Goal: Task Accomplishment & Management: Complete application form

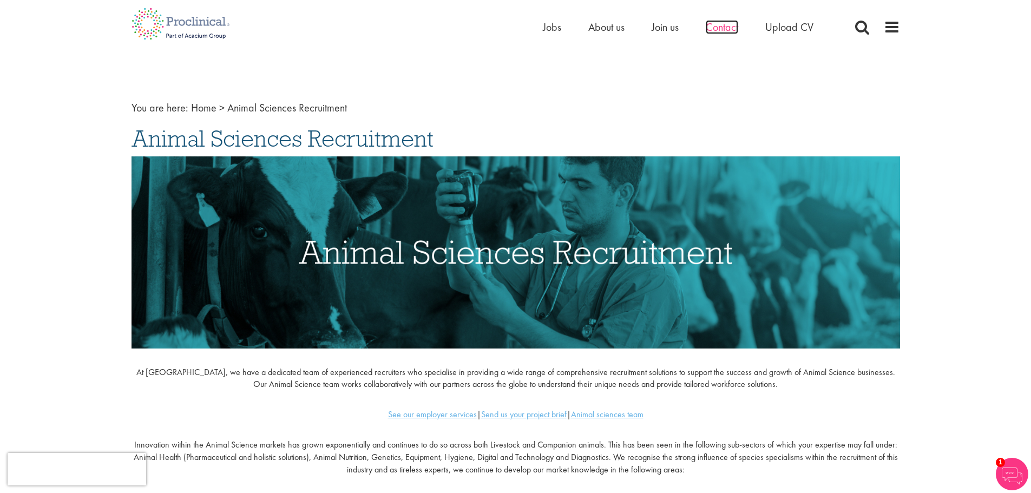
click at [717, 29] on span "Contact" at bounding box center [722, 27] width 32 height 14
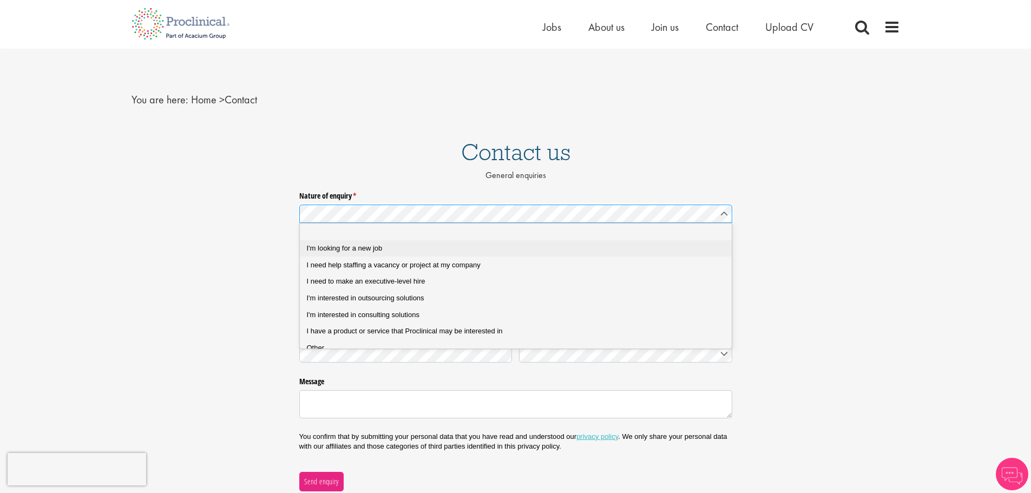
click at [412, 248] on div "I'm looking for a new job" at bounding box center [520, 249] width 426 height 10
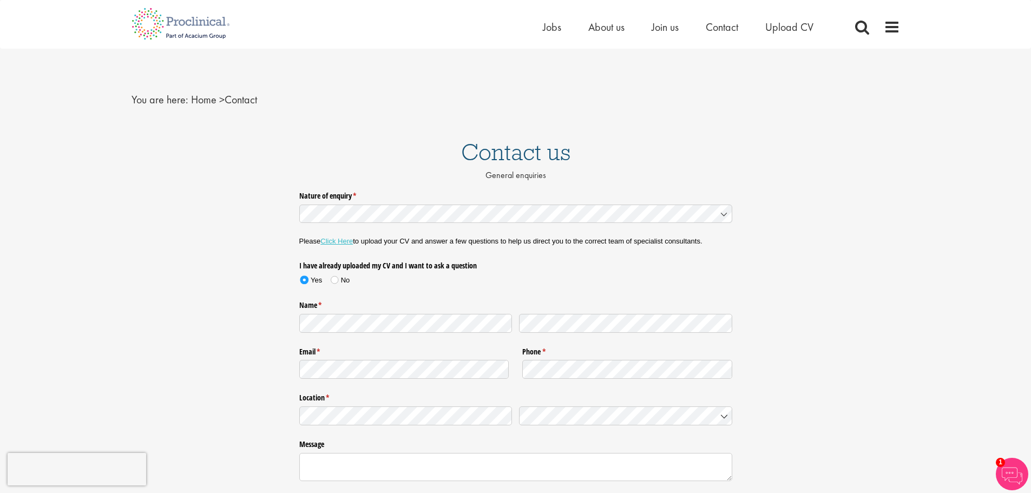
click at [384, 198] on label "Nature of enquiry * (required)" at bounding box center [515, 194] width 433 height 14
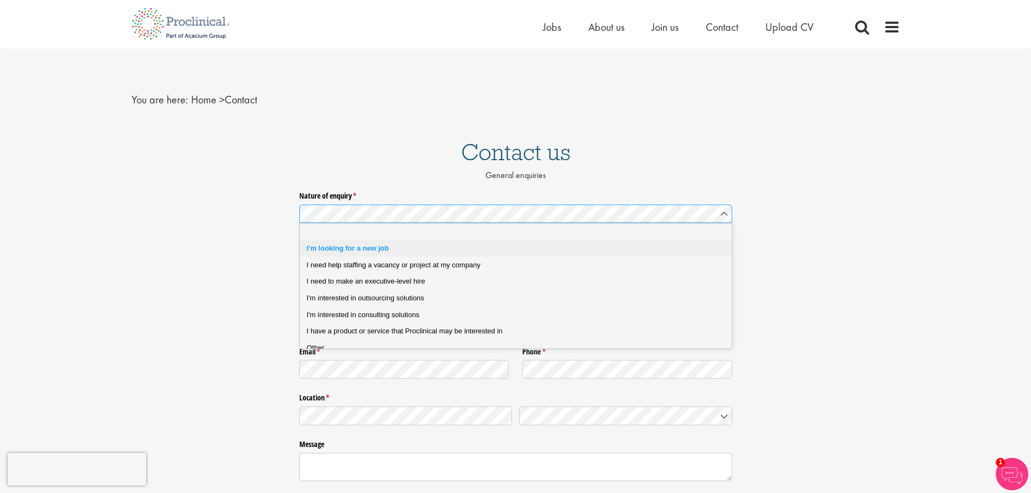
click at [406, 252] on div "I'm looking for a new job" at bounding box center [520, 249] width 426 height 10
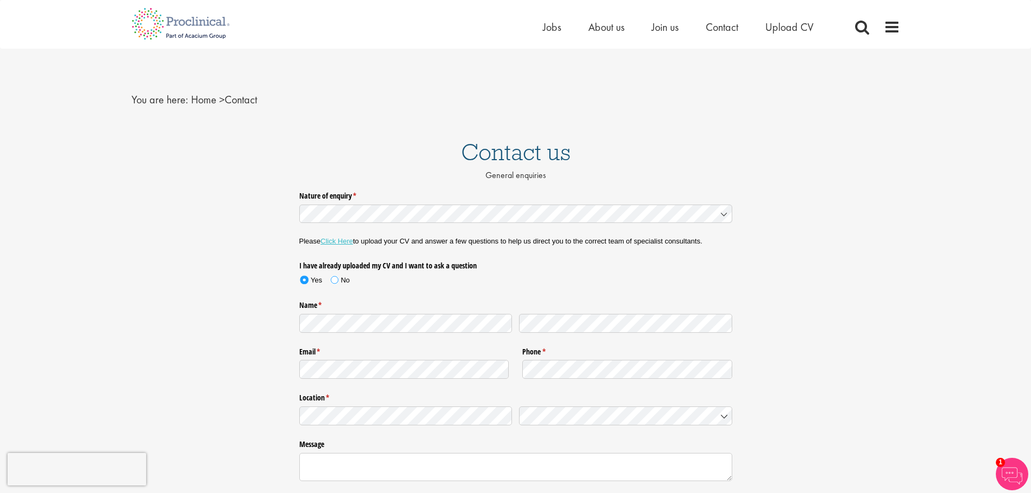
click at [333, 279] on span at bounding box center [335, 280] width 8 height 8
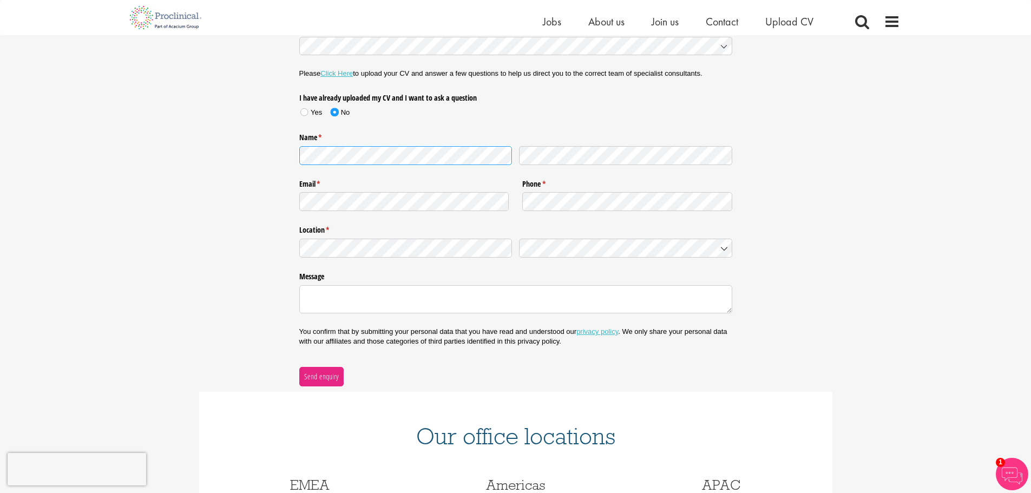
scroll to position [162, 0]
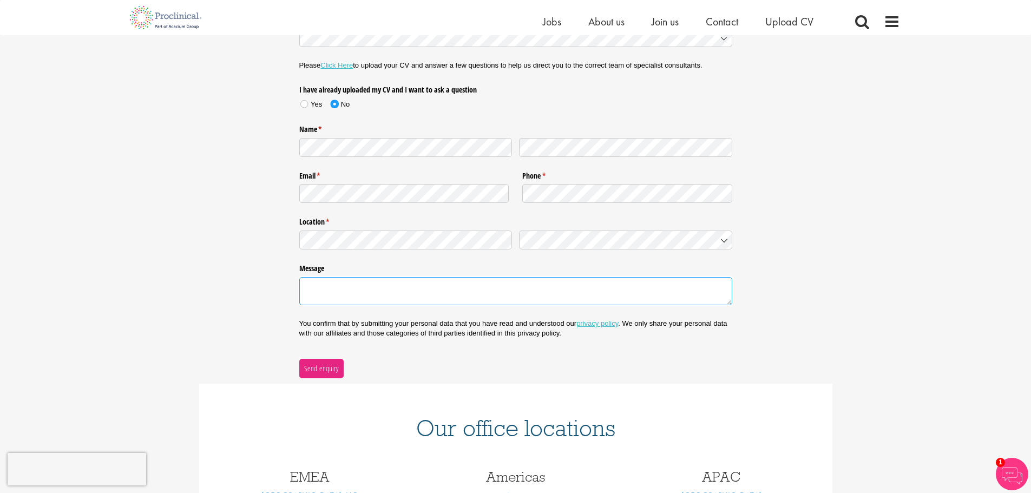
click at [350, 285] on textarea "Message" at bounding box center [515, 291] width 433 height 28
paste textarea "My name is Madeline Hiller, and I am reaching out to introduce myself and explo…"
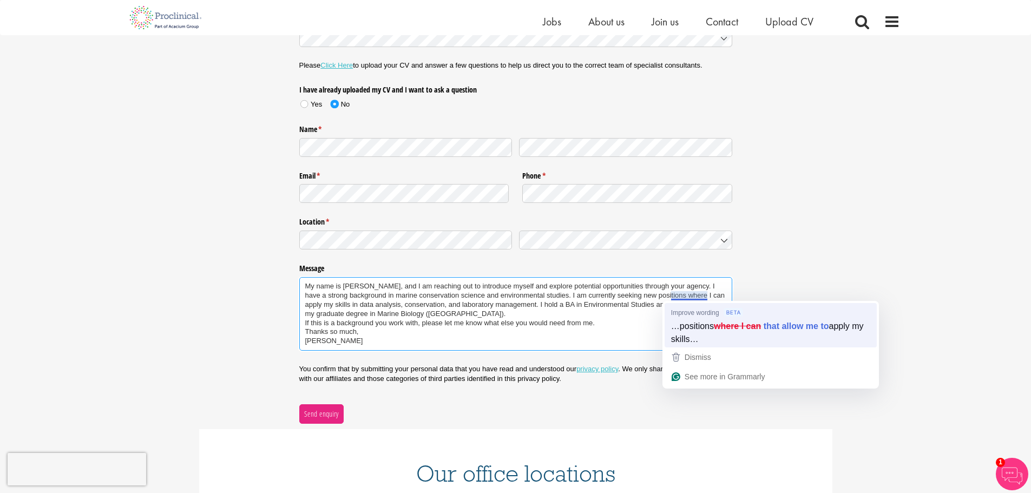
type textarea "My name is Madeline Hiller, and I am reaching out to introduce myself and explo…"
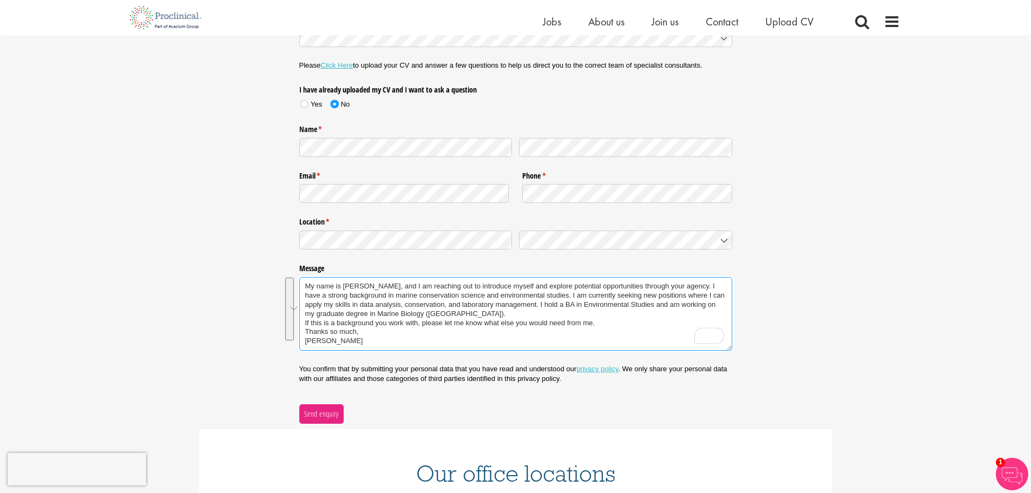
drag, startPoint x: 360, startPoint y: 342, endPoint x: 299, endPoint y: 281, distance: 85.7
click at [299, 281] on textarea "My name is Madeline Hiller, and I am reaching out to introduce myself and explo…" at bounding box center [515, 314] width 433 height 74
click at [441, 294] on textarea "My name is Madeline Hiller, and I am reaching out to introduce myself and explo…" at bounding box center [515, 314] width 433 height 74
click at [333, 412] on span "Send enquiry" at bounding box center [321, 414] width 35 height 12
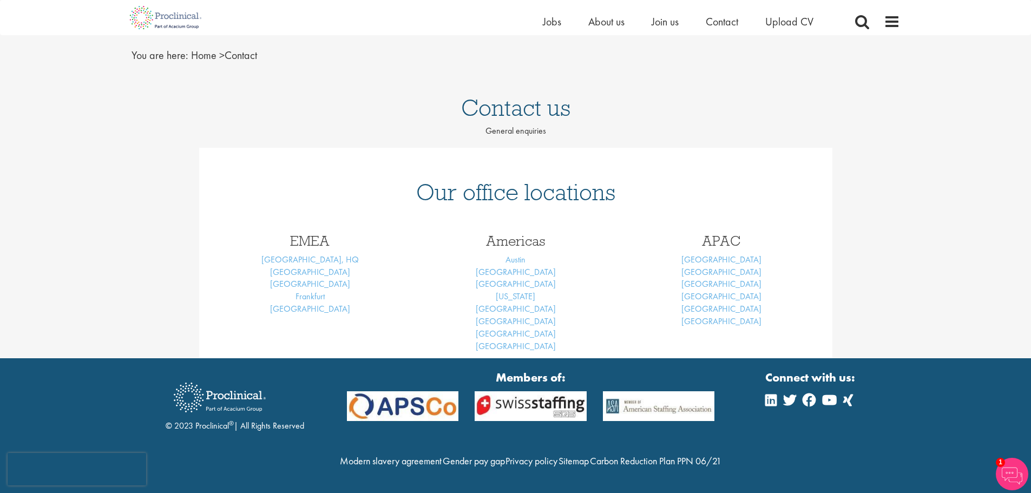
scroll to position [64, 0]
